Goal: Information Seeking & Learning: Check status

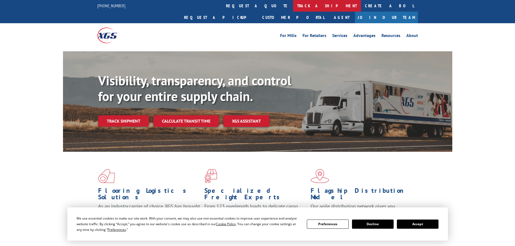
click at [293, 8] on link "track a shipment" at bounding box center [327, 6] width 68 height 12
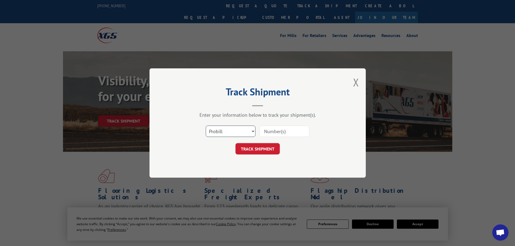
click at [241, 131] on select "Select category... Probill BOL PO" at bounding box center [231, 131] width 50 height 11
select select "bol"
click at [206, 126] on select "Select category... Probill BOL PO" at bounding box center [231, 131] width 50 height 11
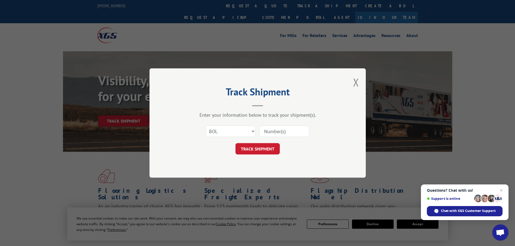
paste input "5238584"
type input "5238584"
click at [271, 151] on button "TRACK SHIPMENT" at bounding box center [257, 148] width 44 height 11
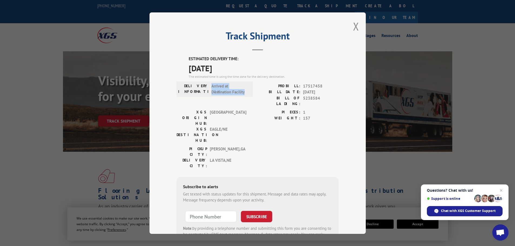
drag, startPoint x: 210, startPoint y: 85, endPoint x: 243, endPoint y: 90, distance: 33.1
click at [243, 90] on span "Arrived at Destination Facility" at bounding box center [229, 89] width 36 height 12
copy span "Arrived at Destination Facility"
